Goal: Transaction & Acquisition: Purchase product/service

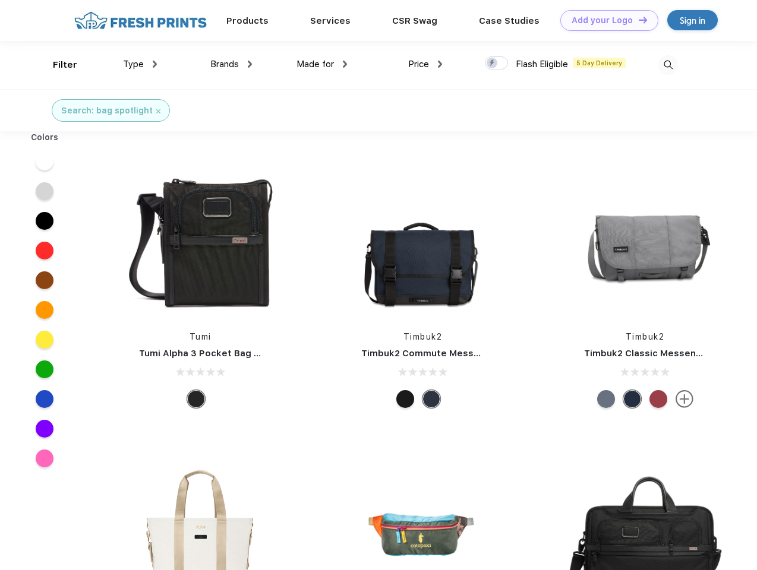
scroll to position [1, 0]
click at [605, 20] on link "Add your Logo Design Tool" at bounding box center [609, 20] width 98 height 21
click at [0, 0] on div "Design Tool" at bounding box center [0, 0] width 0 height 0
click at [637, 20] on link "Add your Logo Design Tool" at bounding box center [609, 20] width 98 height 21
click at [57, 65] on div "Filter" at bounding box center [65, 65] width 24 height 14
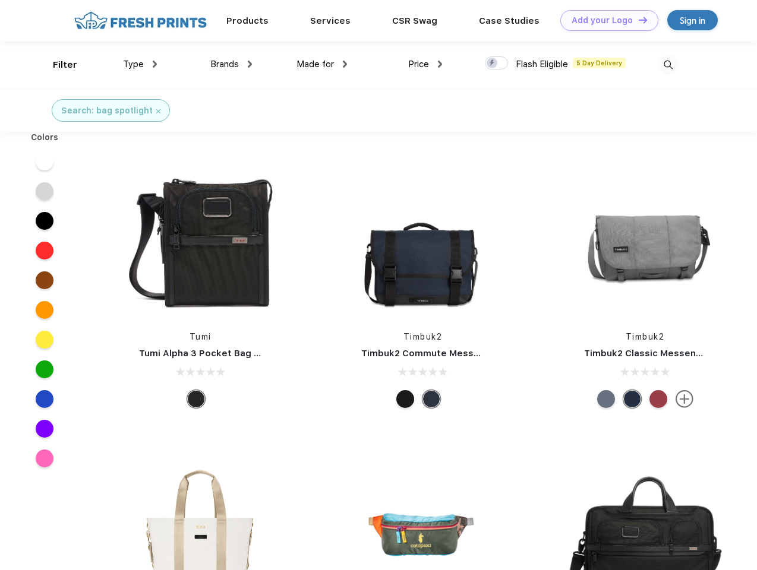
click at [140, 64] on span "Type" at bounding box center [133, 64] width 21 height 11
click at [231, 64] on span "Brands" at bounding box center [224, 64] width 29 height 11
click at [322, 64] on span "Made for" at bounding box center [314, 64] width 37 height 11
click at [425, 64] on span "Price" at bounding box center [418, 64] width 21 height 11
click at [497, 64] on div at bounding box center [496, 62] width 23 height 13
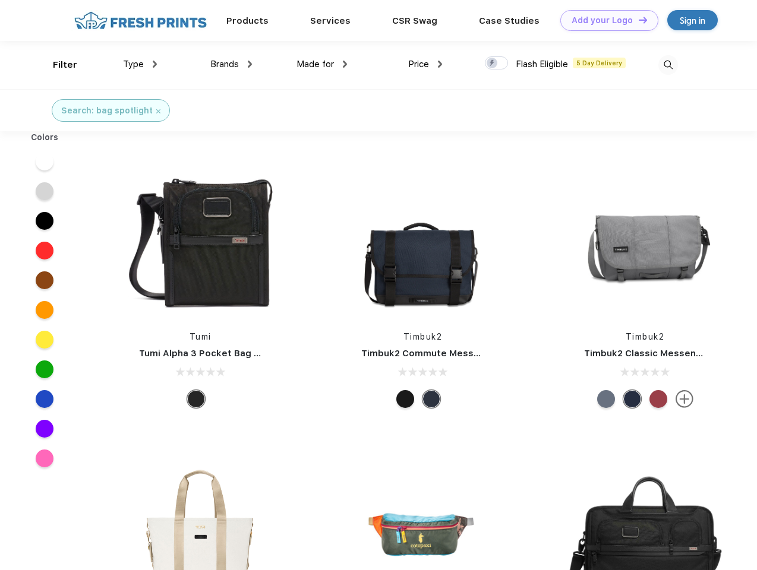
click at [492, 64] on input "checkbox" at bounding box center [489, 60] width 8 height 8
click at [668, 65] on img at bounding box center [668, 65] width 20 height 20
